Goal: Find specific page/section: Find specific page/section

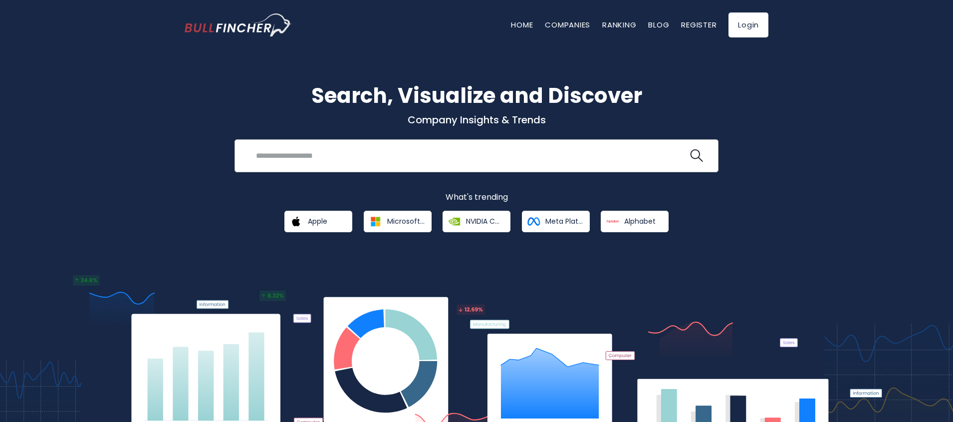
click at [361, 159] on input "search" at bounding box center [469, 155] width 438 height 18
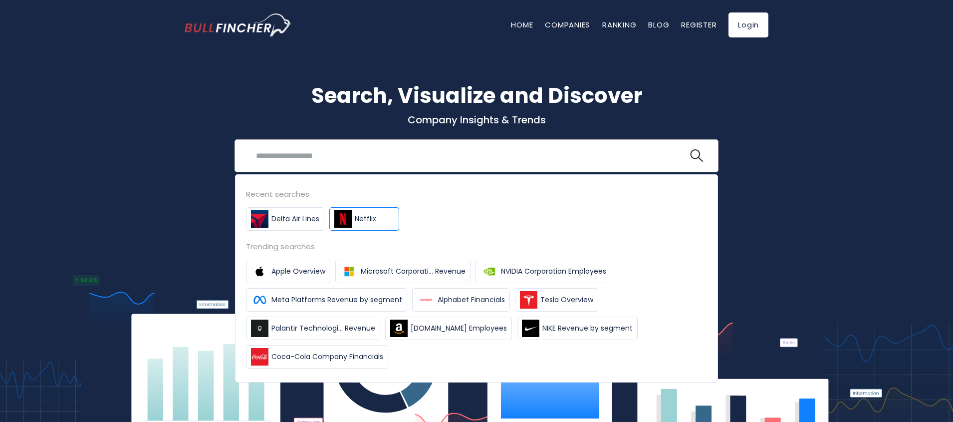
click at [357, 224] on link "Netflix" at bounding box center [364, 218] width 70 height 23
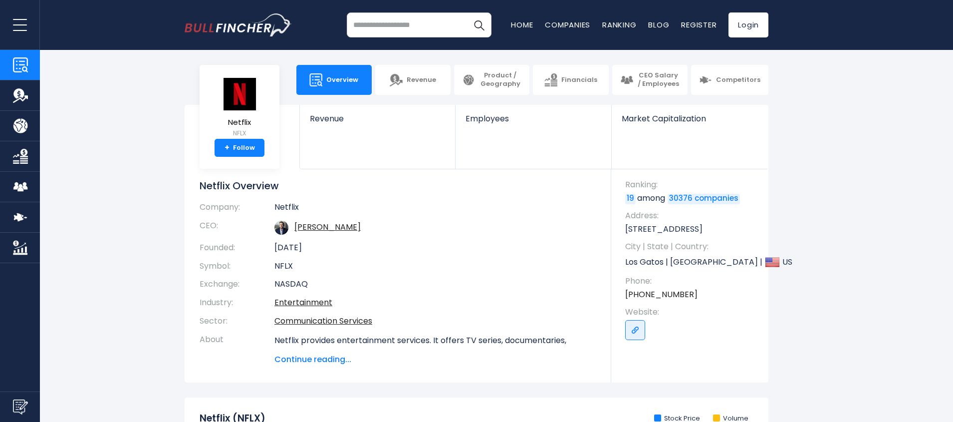
click at [18, 24] on span "open menu" at bounding box center [20, 24] width 14 height 1
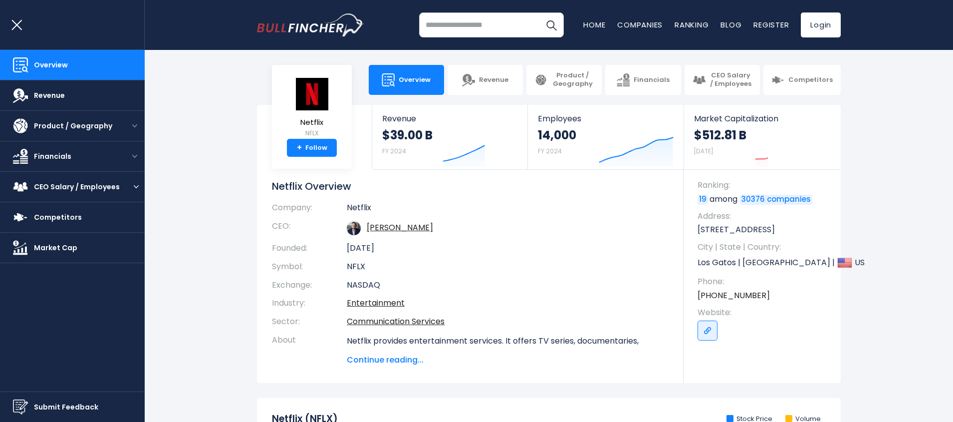
click at [135, 182] on div "CEO Salary / Employees" at bounding box center [72, 186] width 145 height 30
click at [133, 190] on div "CEO Salary / Employees" at bounding box center [72, 186] width 145 height 30
click at [134, 187] on img "open menu" at bounding box center [136, 186] width 5 height 3
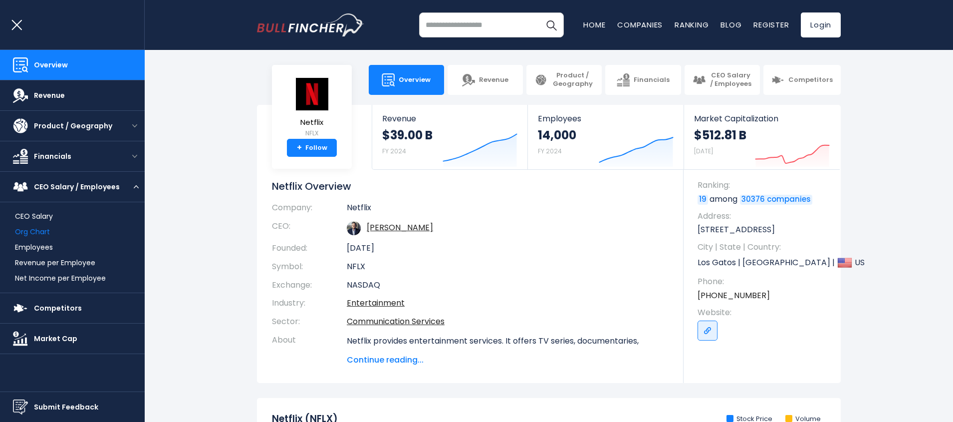
click at [35, 229] on link "Org Chart" at bounding box center [32, 232] width 35 height 10
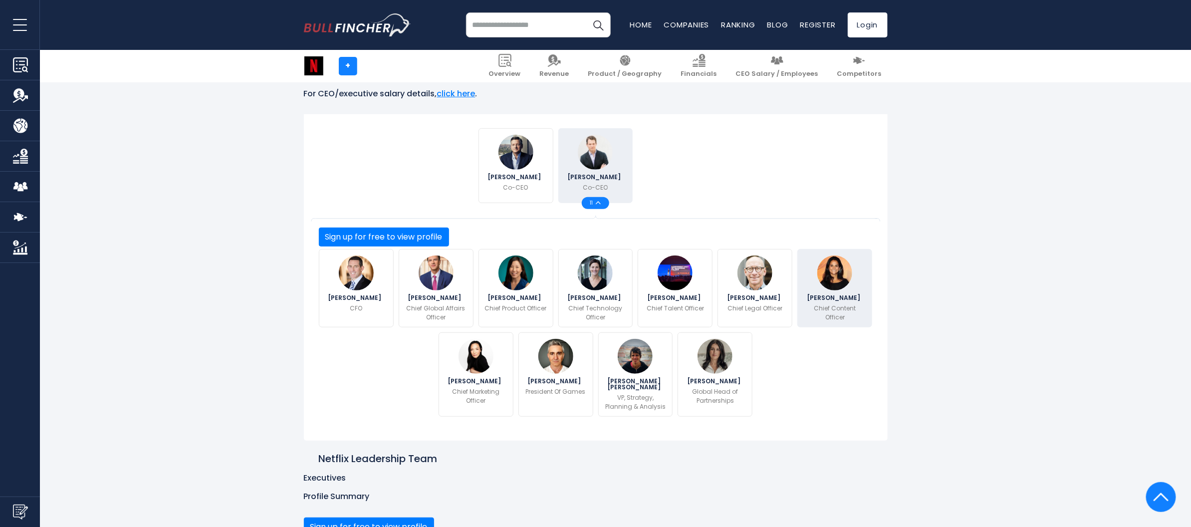
scroll to position [171, 0]
